Goal: Check status: Check status

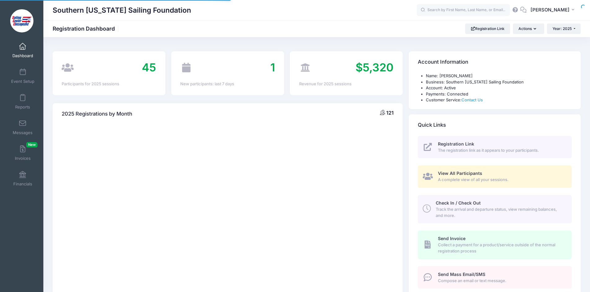
select select
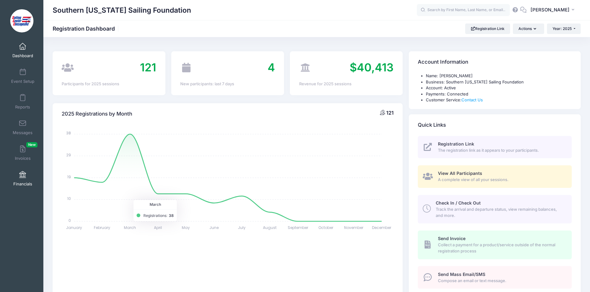
click at [23, 179] on link "Financials" at bounding box center [22, 179] width 29 height 22
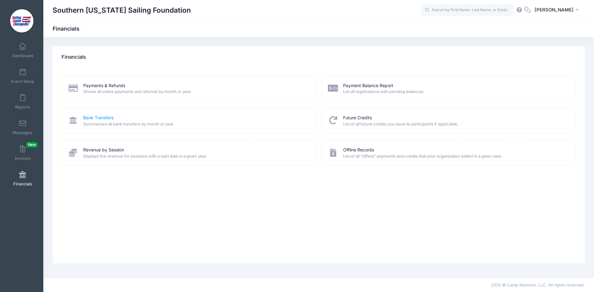
click at [102, 116] on link "Bank Transfers" at bounding box center [98, 118] width 30 height 6
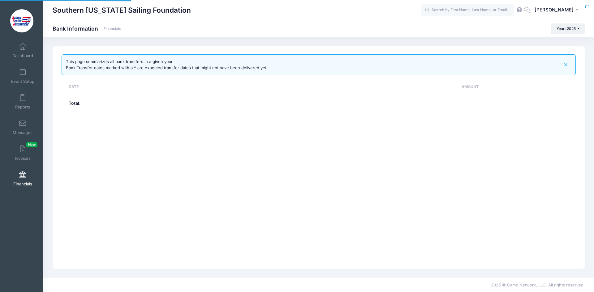
select select "10"
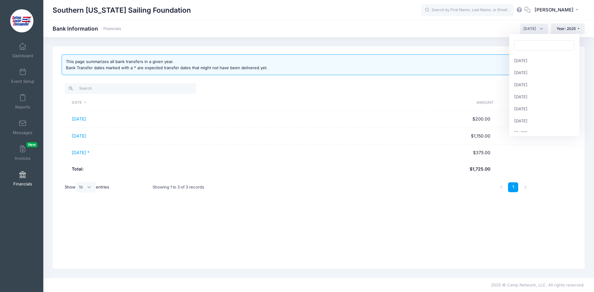
click at [541, 27] on span "[DATE]" at bounding box center [534, 29] width 28 height 11
select select "7"
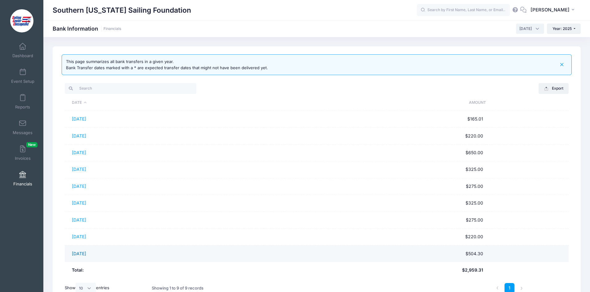
click at [83, 254] on link "07/30/2025" at bounding box center [79, 253] width 14 height 5
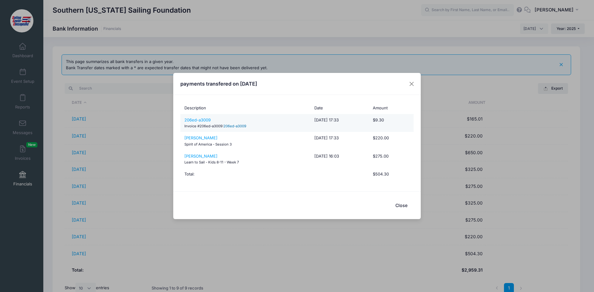
click at [234, 125] on link "206ed-a3009" at bounding box center [234, 126] width 23 height 4
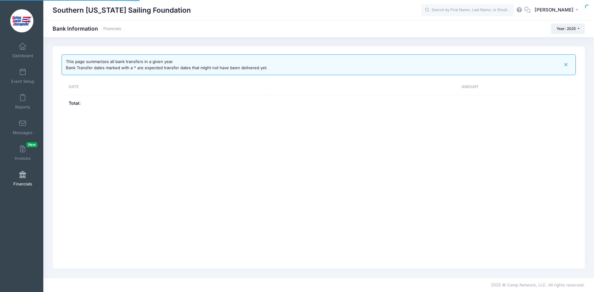
select select "7"
select select "10"
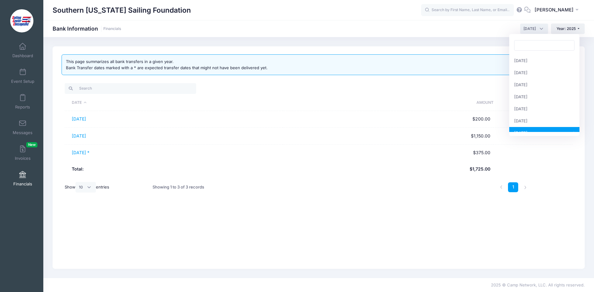
click at [541, 27] on span "[DATE]" at bounding box center [534, 29] width 28 height 11
click at [538, 27] on span "[DATE]" at bounding box center [534, 29] width 28 height 11
click at [541, 28] on span "[DATE]" at bounding box center [534, 29] width 28 height 11
click at [538, 31] on span "[DATE]" at bounding box center [534, 29] width 28 height 11
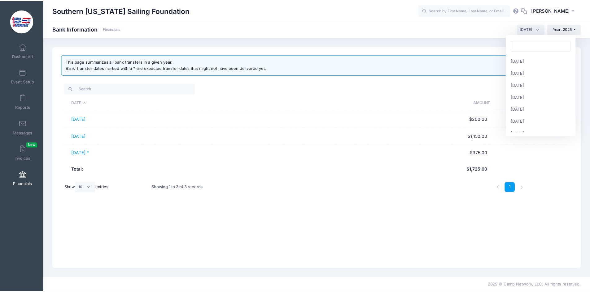
scroll to position [72, 0]
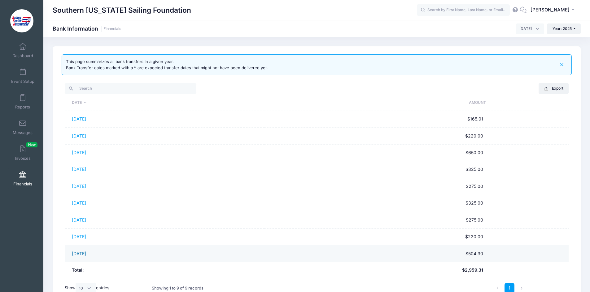
click at [86, 253] on link "[DATE]" at bounding box center [79, 253] width 14 height 5
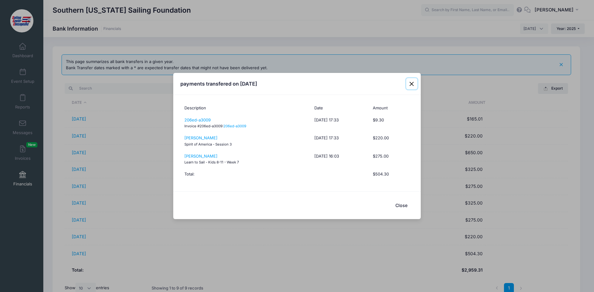
click at [412, 82] on button "Close" at bounding box center [411, 83] width 11 height 11
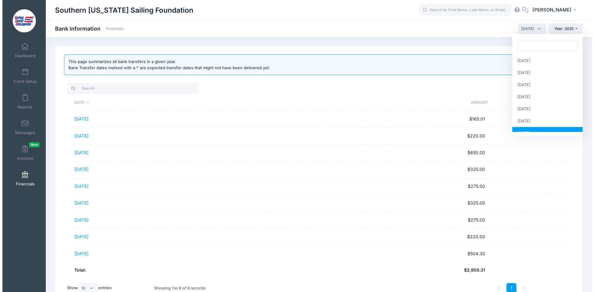
scroll to position [60, 0]
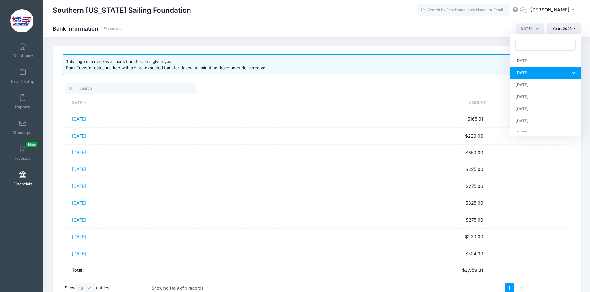
click at [536, 29] on span "[DATE]" at bounding box center [530, 29] width 28 height 11
select select "8"
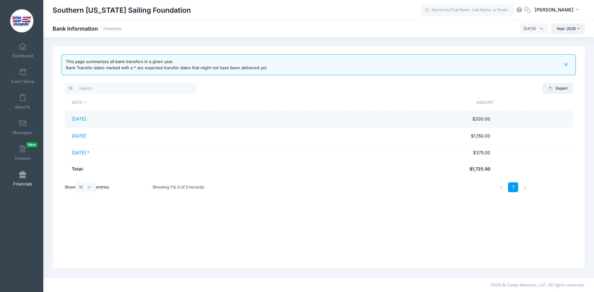
click at [131, 119] on td "[DATE]" at bounding box center [174, 119] width 218 height 17
click at [86, 119] on link "[DATE]" at bounding box center [79, 118] width 14 height 5
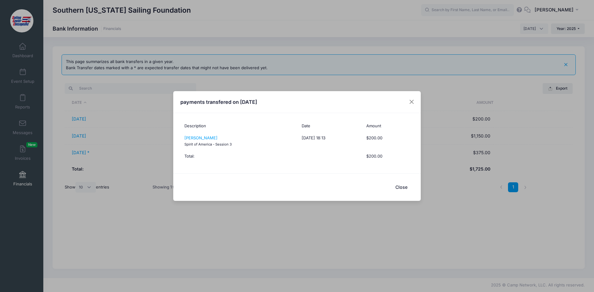
click at [400, 188] on button "Close" at bounding box center [401, 187] width 25 height 13
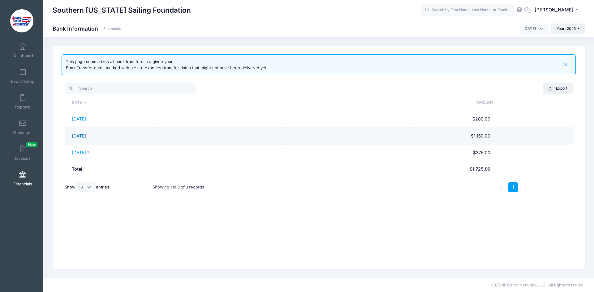
click at [86, 137] on link "[DATE]" at bounding box center [79, 135] width 14 height 5
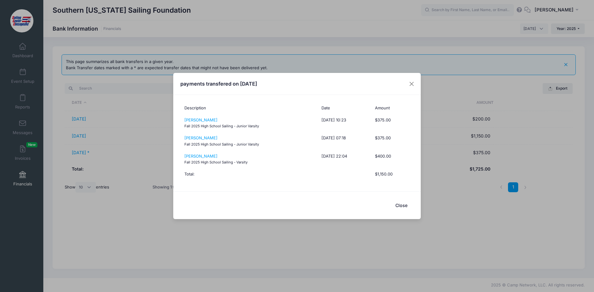
click at [88, 154] on div "payments transfered on [DATE] Description Date Amount [PERSON_NAME] Fall 2025 H…" at bounding box center [297, 146] width 594 height 292
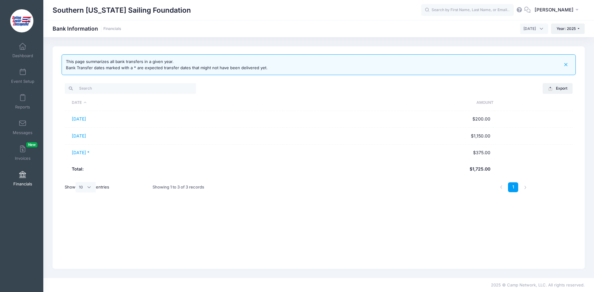
click at [88, 154] on link "[DATE] *" at bounding box center [81, 152] width 18 height 5
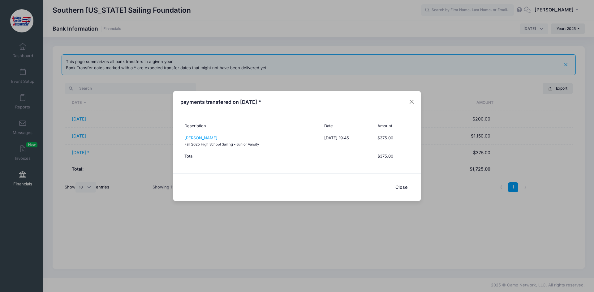
click at [83, 136] on div "payments transfered on [DATE] * Description Date Amount [PERSON_NAME] Fall 2025…" at bounding box center [297, 146] width 594 height 292
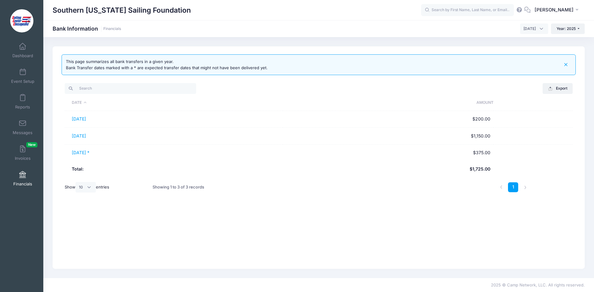
click at [83, 136] on link "[DATE]" at bounding box center [79, 135] width 14 height 5
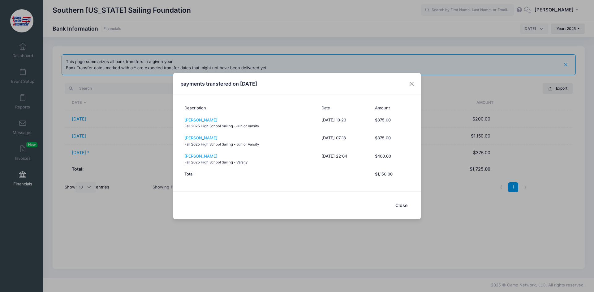
click at [401, 205] on button "Close" at bounding box center [401, 205] width 25 height 13
